Goal: Task Accomplishment & Management: Use online tool/utility

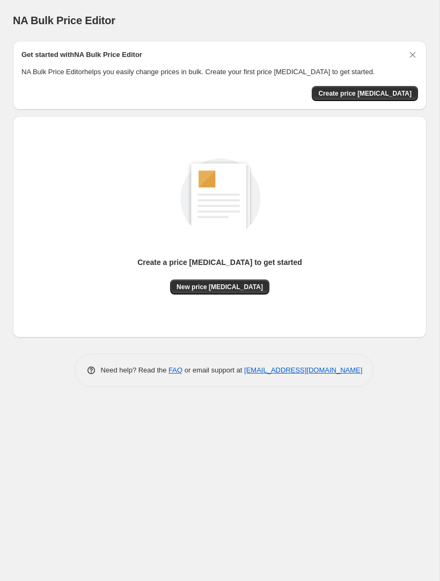
click at [325, 82] on div "Get started with NA Bulk Price Editor NA Bulk Price Editor helps you easily cha…" at bounding box center [219, 75] width 397 height 52
click at [359, 101] on button "Create price [MEDICAL_DATA]" at bounding box center [365, 93] width 106 height 15
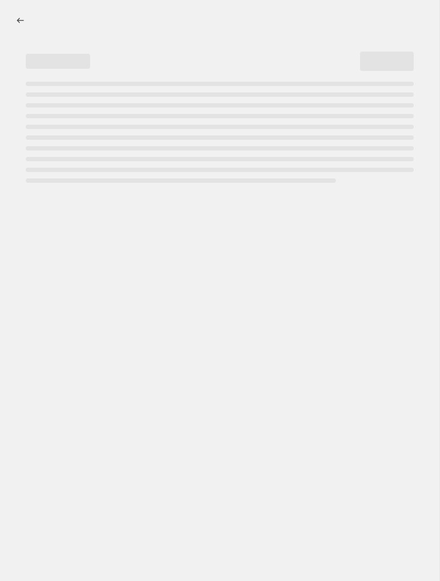
select select "percentage"
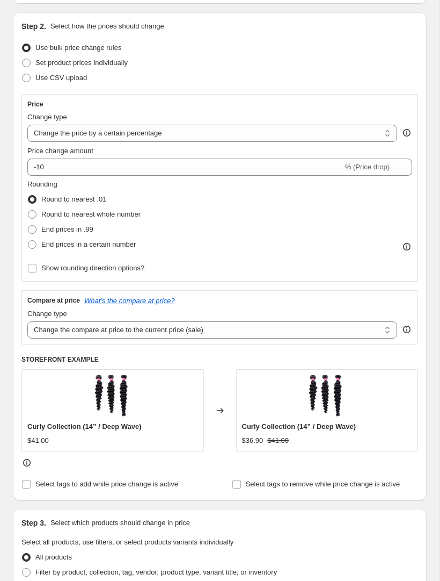
scroll to position [99, 0]
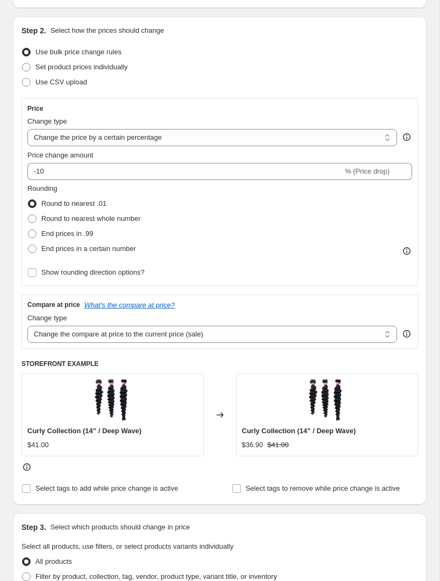
click at [188, 152] on div "Price change amount" at bounding box center [219, 155] width 385 height 11
click at [182, 156] on div "Price change amount" at bounding box center [219, 155] width 385 height 11
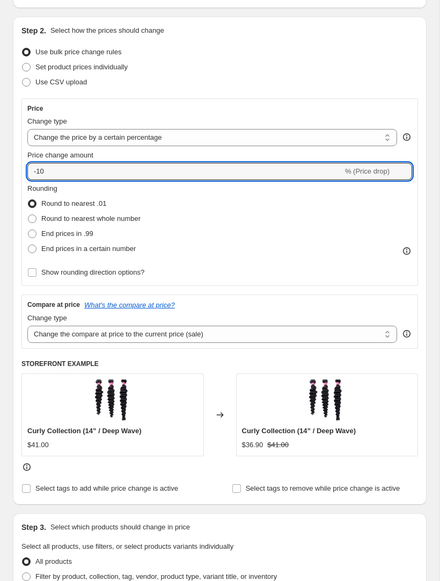
click at [156, 166] on input "-10" at bounding box center [185, 171] width 316 height 17
click at [158, 167] on input "-10" at bounding box center [185, 171] width 316 height 17
click at [418, 201] on div "Step 2. Select how the prices should change Use bulk price change rules Set pro…" at bounding box center [220, 261] width 414 height 488
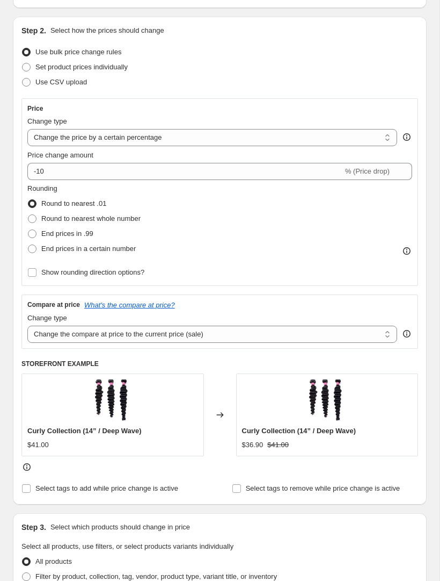
click at [336, 158] on div "Price change amount" at bounding box center [219, 155] width 385 height 11
click at [271, 154] on div "Price change amount" at bounding box center [219, 155] width 385 height 11
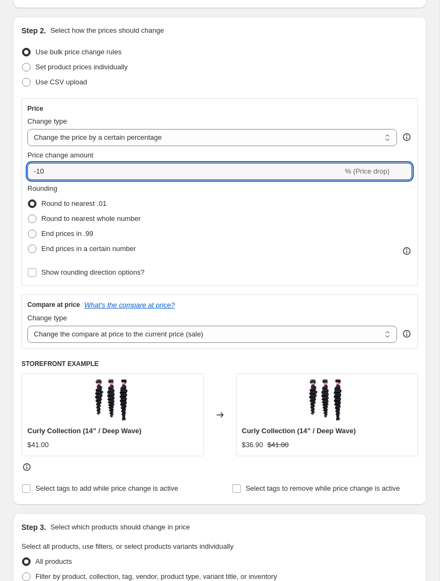
click at [209, 164] on input "-10" at bounding box center [185, 171] width 316 height 17
click at [234, 178] on input "Price change amount" at bounding box center [204, 171] width 354 height 17
click at [408, 178] on icon at bounding box center [404, 174] width 11 height 11
click at [402, 172] on icon at bounding box center [404, 174] width 11 height 11
type input "8"
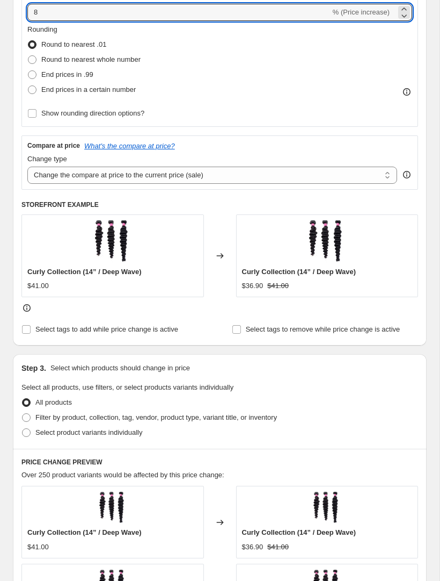
scroll to position [259, 0]
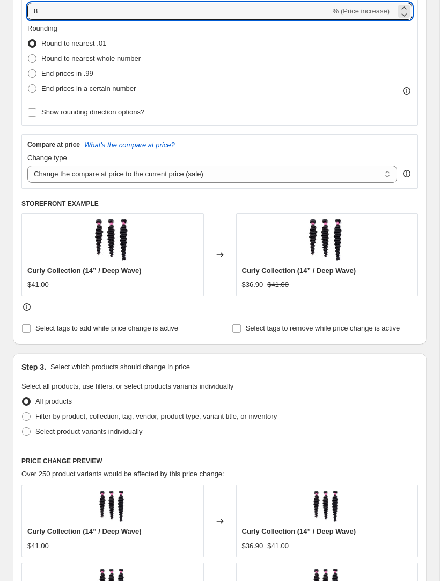
click at [239, 329] on input "Select tags to remove while price change is active" at bounding box center [237, 328] width 9 height 9
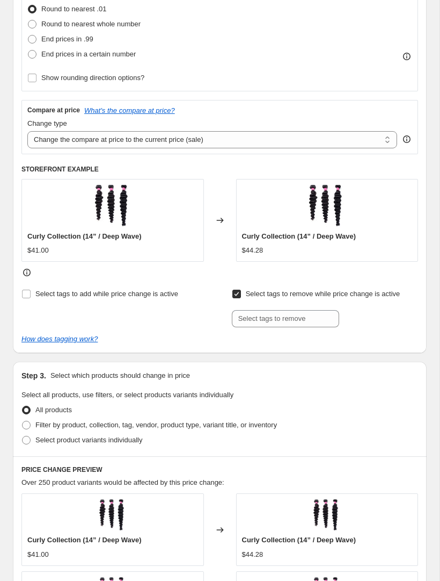
scroll to position [295, 0]
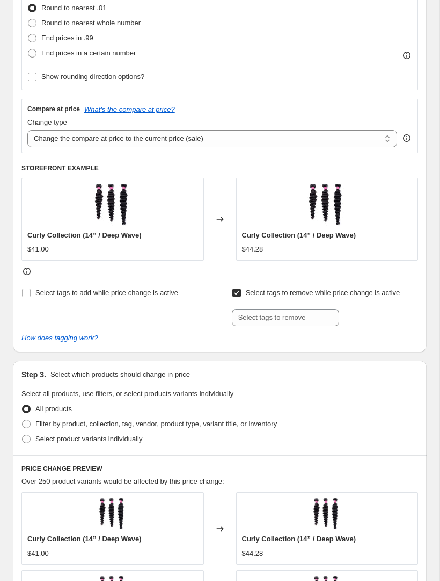
click at [227, 293] on div "Select tags to add while price change is active Select tags to remove while pri…" at bounding box center [219, 305] width 397 height 41
click at [240, 293] on input "Select tags to remove while price change is active" at bounding box center [237, 292] width 9 height 9
checkbox input "false"
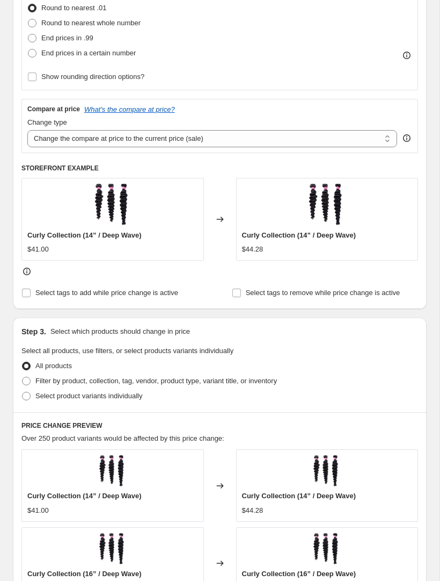
click at [333, 138] on select "Change the compare at price to the current price (sale) Change the compare at p…" at bounding box center [212, 138] width 370 height 17
click at [328, 321] on div "Step 3. Select which products should change in price Select all products, use f…" at bounding box center [220, 364] width 414 height 95
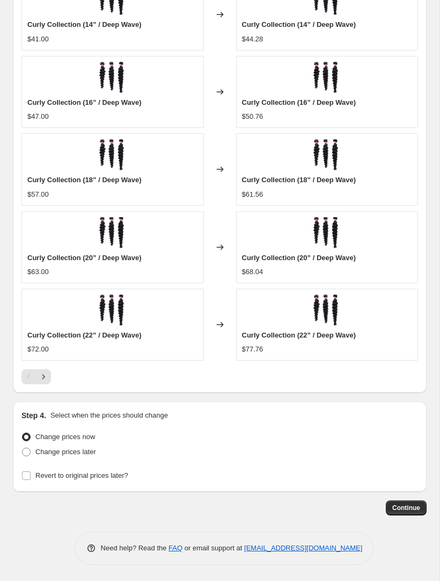
scroll to position [766, 0]
click at [403, 513] on button "Continue" at bounding box center [406, 507] width 41 height 15
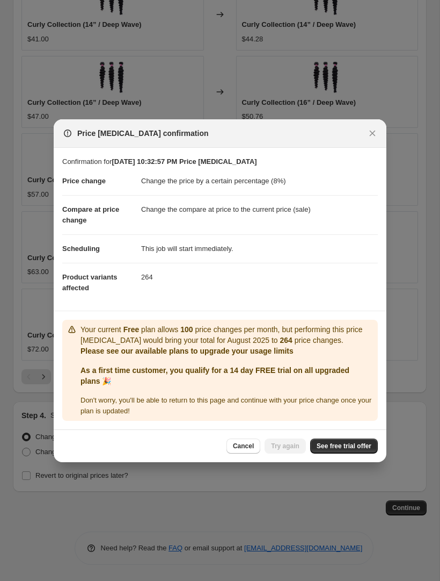
click at [375, 133] on icon "Close" at bounding box center [372, 133] width 11 height 11
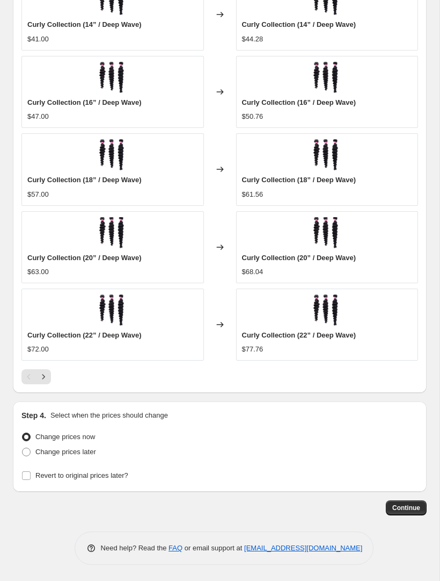
click at [374, 133] on div "Curly Collection (14” / Deep Wave) $41.00 Changed to Curly Collection (14” / De…" at bounding box center [219, 169] width 397 height 382
